Goal: Communication & Community: Connect with others

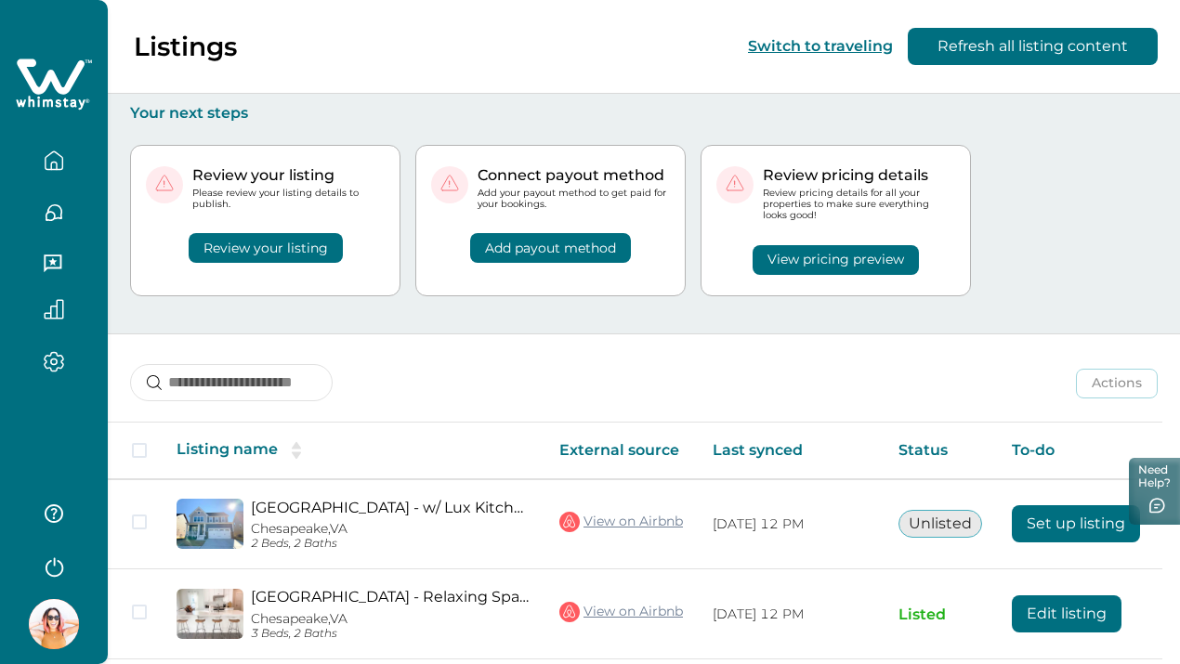
scroll to position [151, 0]
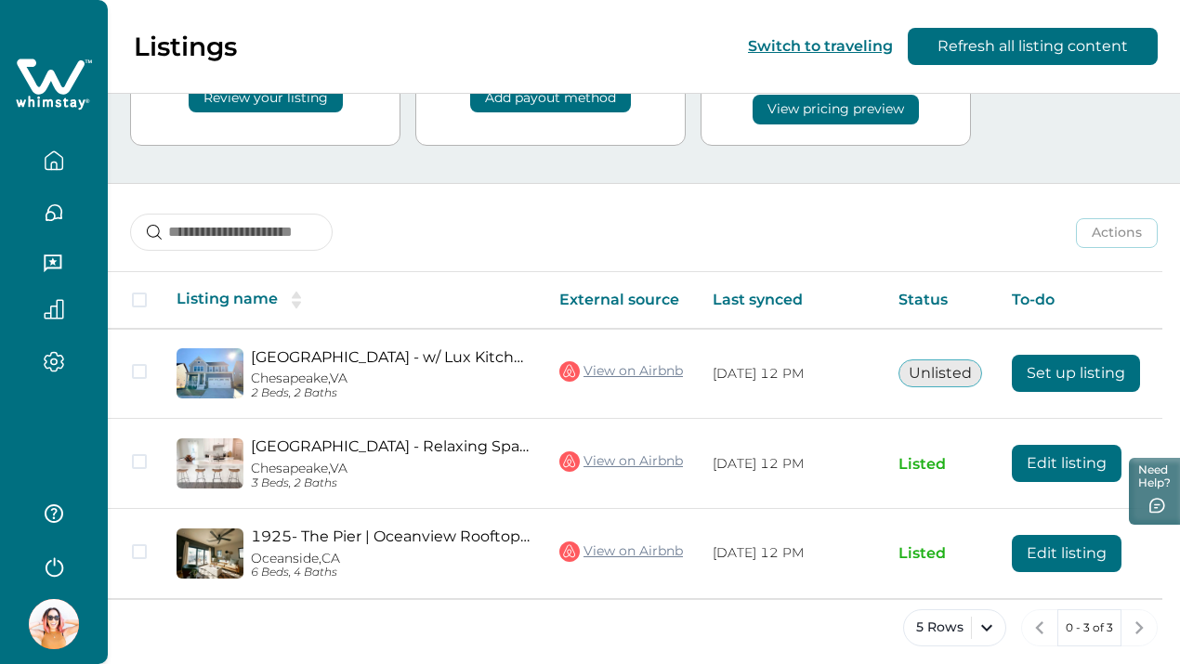
click at [51, 231] on div at bounding box center [54, 257] width 78 height 52
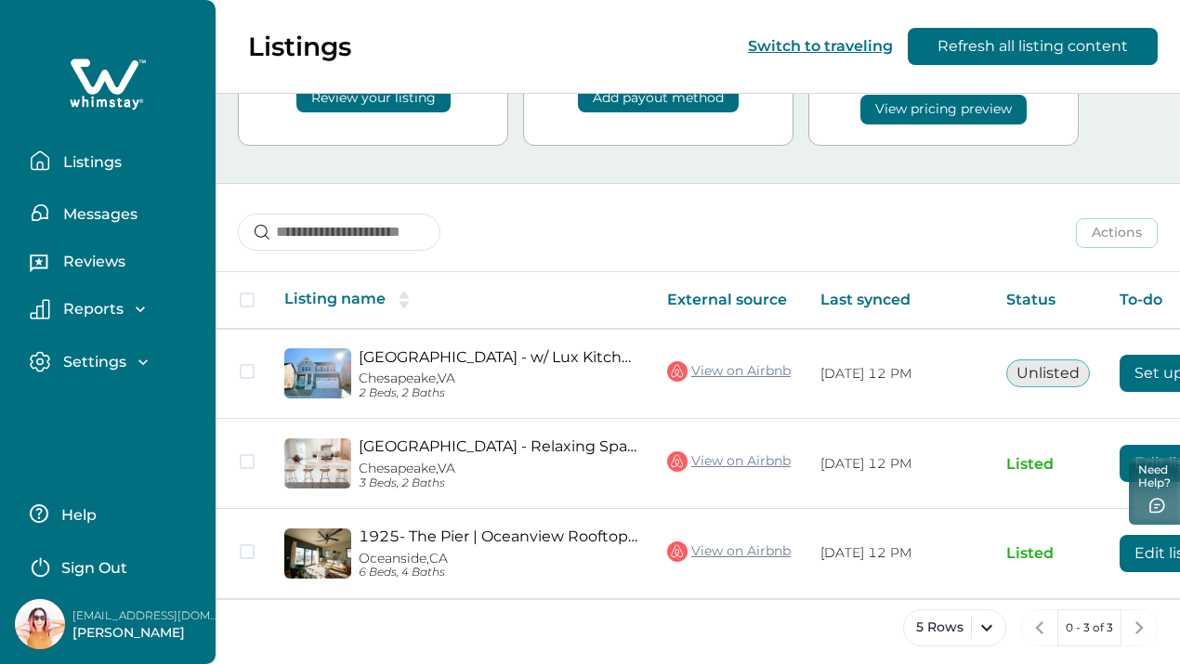
click at [125, 212] on p "Messages" at bounding box center [98, 214] width 80 height 19
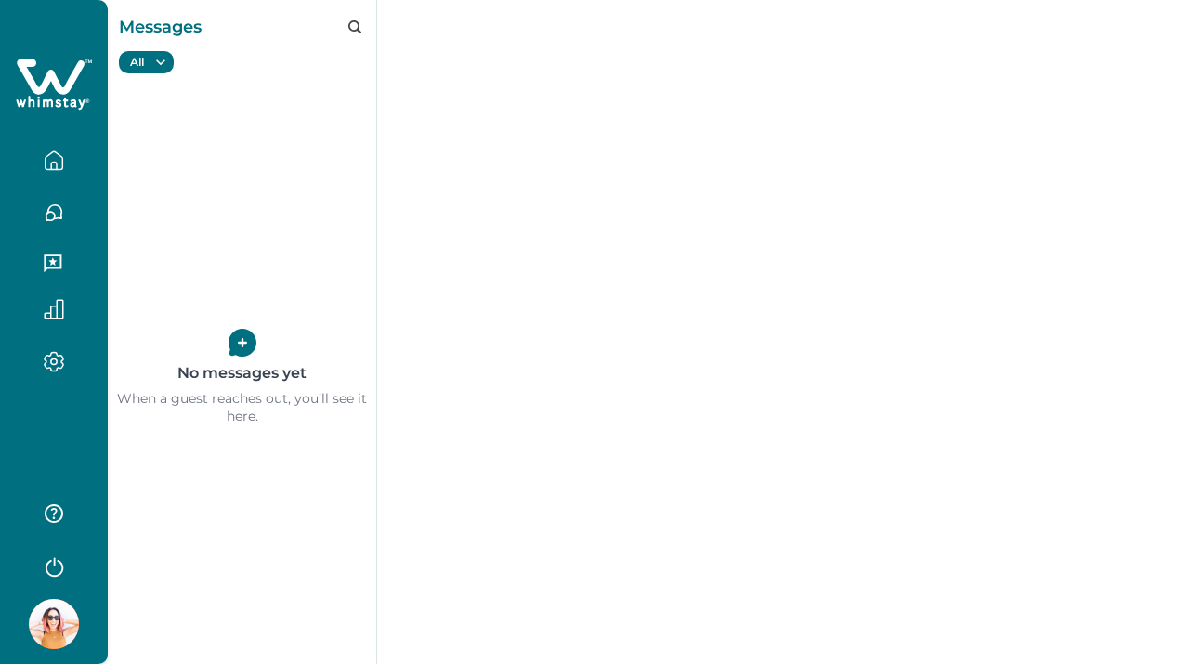
click at [56, 164] on icon "button" at bounding box center [54, 161] width 20 height 20
